Goal: Download file/media

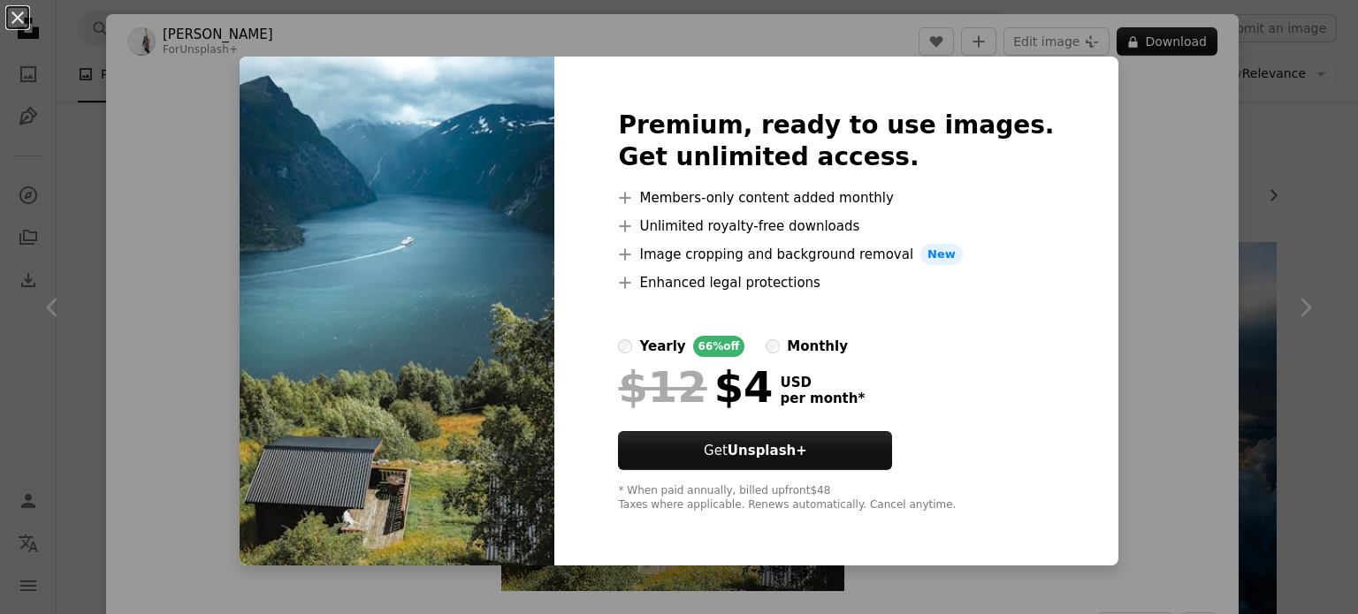
click at [1240, 119] on div "An X shape Premium, ready to use images. Get unlimited access. A plus sign Memb…" at bounding box center [679, 307] width 1358 height 614
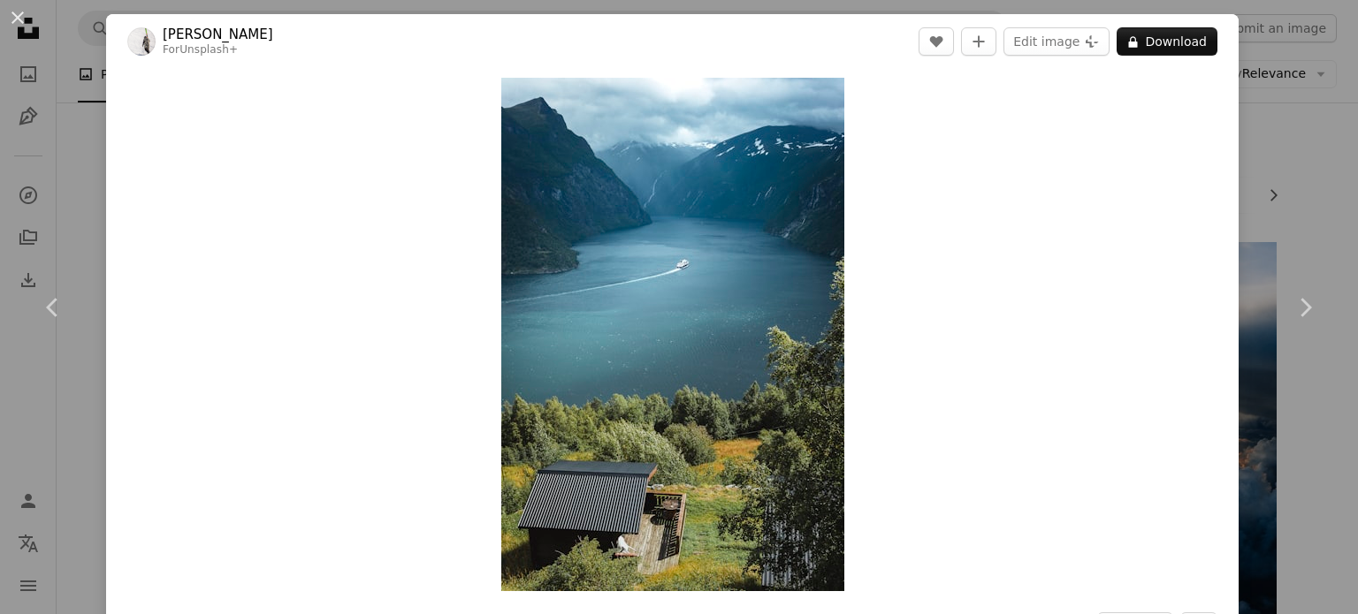
click at [71, 156] on div "An X shape Chevron left Chevron right [PERSON_NAME] For Unsplash+ A heart A plu…" at bounding box center [679, 307] width 1358 height 614
